Goal: Check status: Check status

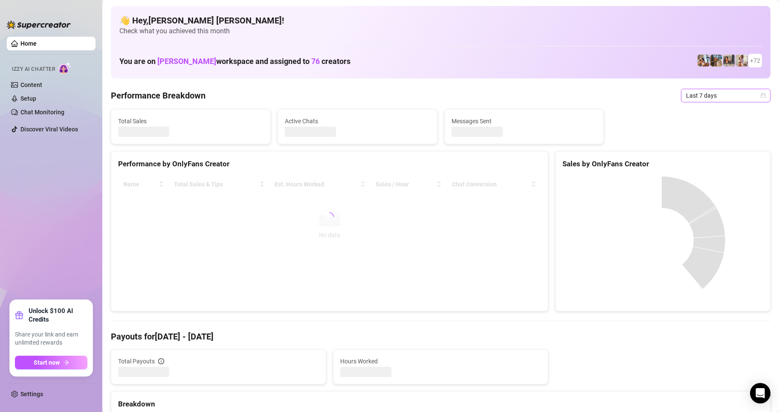
click at [761, 97] on icon "calendar" at bounding box center [763, 95] width 5 height 5
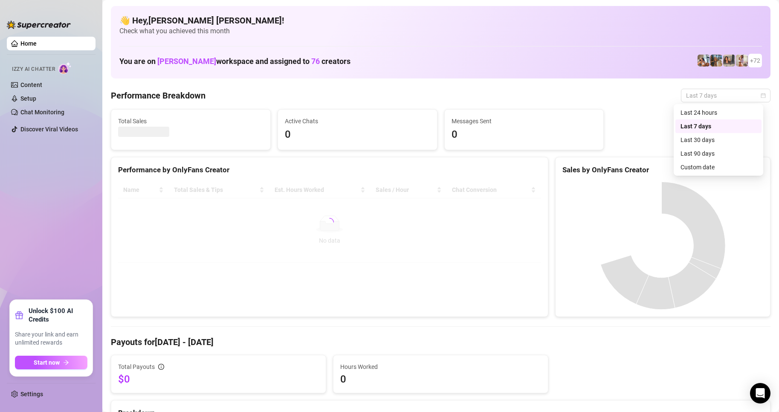
click at [713, 159] on div "Last 90 days" at bounding box center [718, 154] width 86 height 14
click at [709, 165] on div "Sales by OnlyFans Creator" at bounding box center [662, 170] width 201 height 12
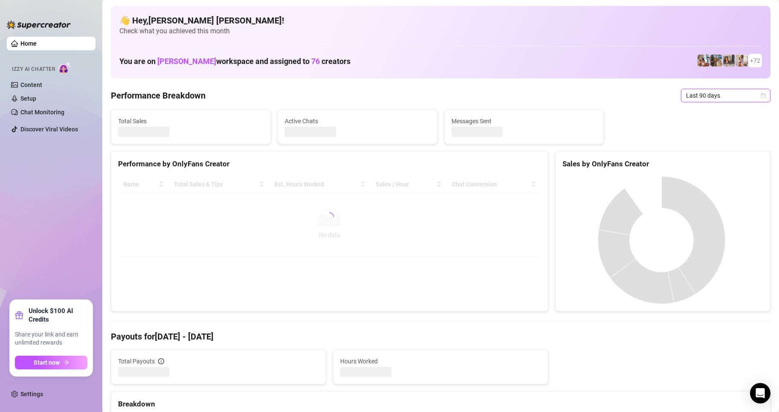
click at [761, 97] on icon "calendar" at bounding box center [763, 95] width 5 height 5
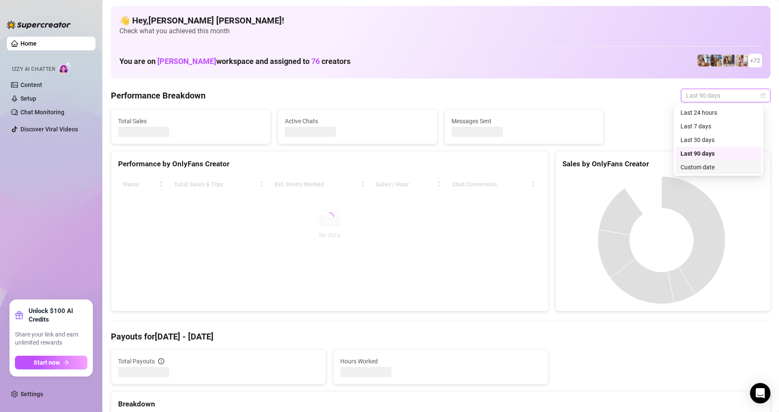
click at [697, 168] on div "Custom date" at bounding box center [718, 166] width 76 height 9
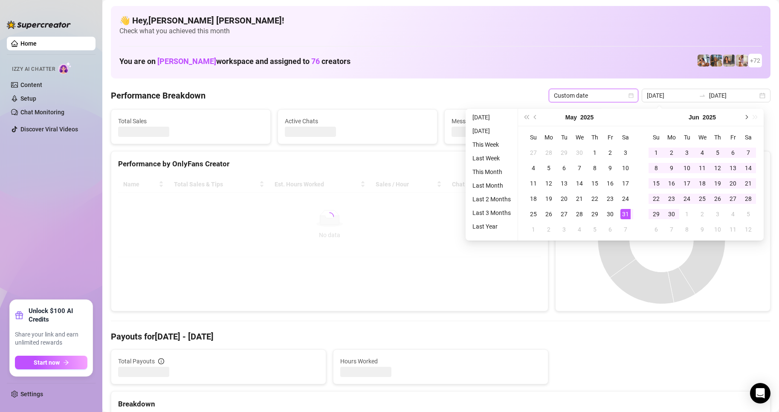
click at [748, 114] on button "Next month (PageDown)" at bounding box center [745, 117] width 9 height 17
click at [748, 119] on button "Next month (PageDown)" at bounding box center [745, 117] width 9 height 17
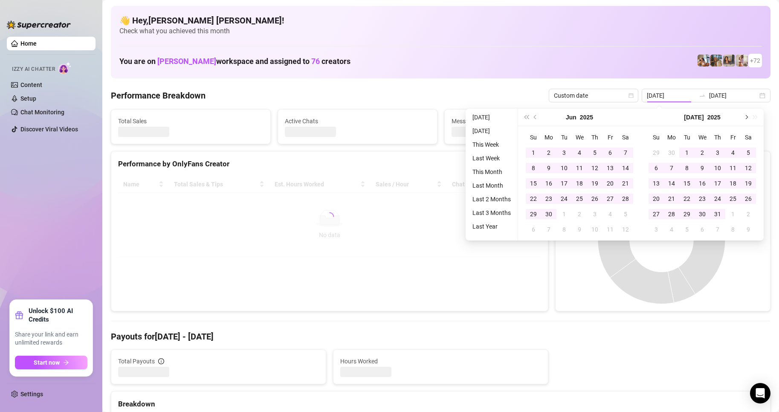
click at [748, 119] on button "Next month (PageDown)" at bounding box center [745, 117] width 9 height 17
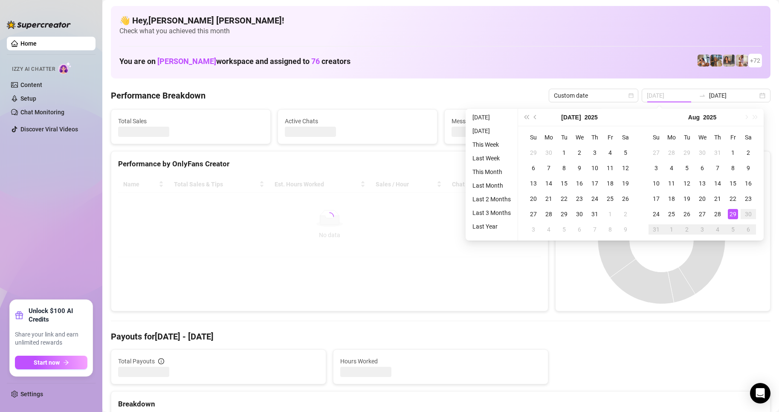
type input "[DATE]"
click at [732, 215] on div "29" at bounding box center [733, 214] width 10 height 10
type input "[DATE]"
